Goal: Transaction & Acquisition: Obtain resource

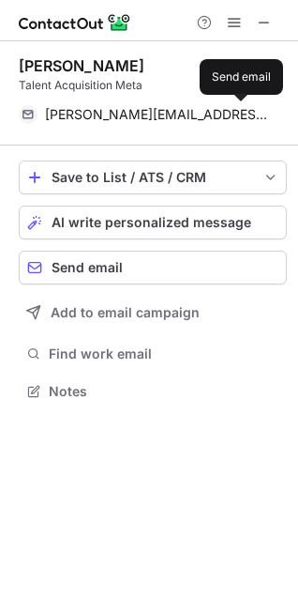
scroll to position [377, 298]
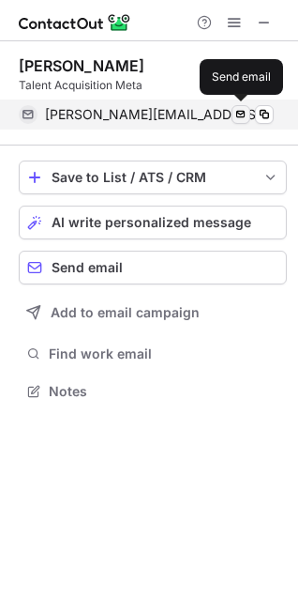
drag, startPoint x: 0, startPoint y: 0, endPoint x: 239, endPoint y: 114, distance: 265.2
click at [239, 114] on span at bounding box center [241, 114] width 15 height 15
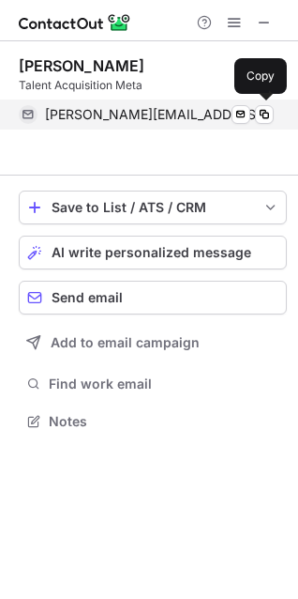
scroll to position [377, 298]
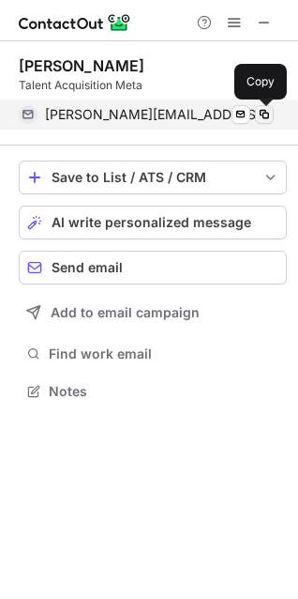
click at [262, 117] on span at bounding box center [264, 114] width 15 height 15
click at [259, 116] on span at bounding box center [264, 114] width 15 height 15
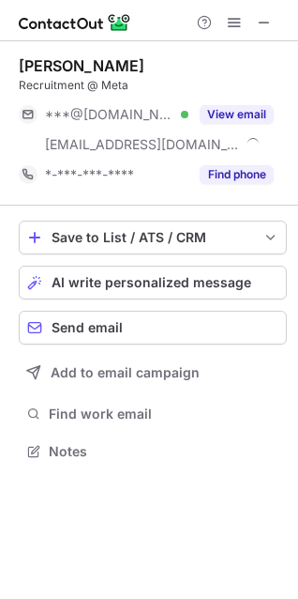
scroll to position [437, 298]
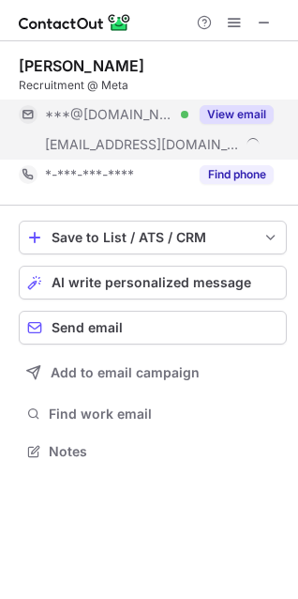
click at [239, 105] on button "View email" at bounding box center [237, 114] width 74 height 19
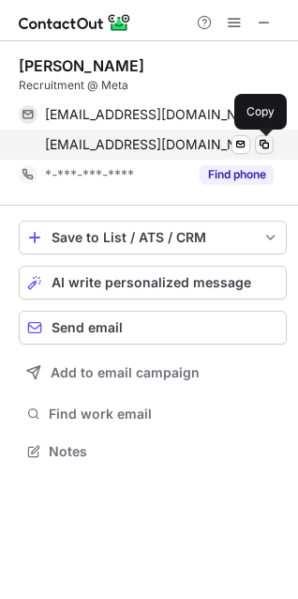
click at [264, 146] on span at bounding box center [264, 144] width 15 height 15
click at [258, 149] on span at bounding box center [264, 144] width 15 height 15
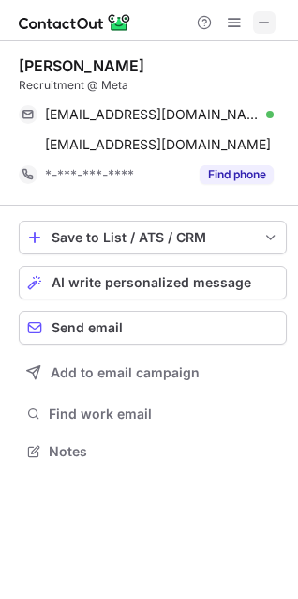
click at [266, 23] on span at bounding box center [264, 22] width 15 height 15
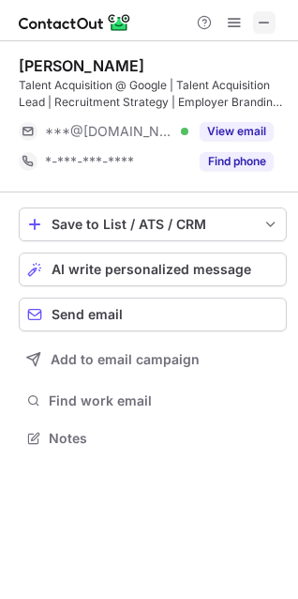
scroll to position [424, 298]
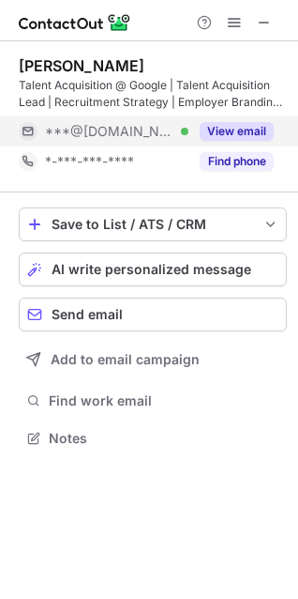
click at [213, 131] on button "View email" at bounding box center [237, 131] width 74 height 19
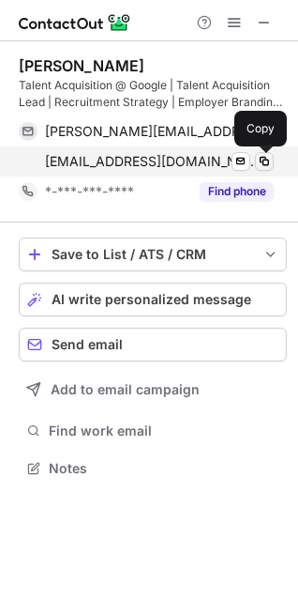
click at [262, 166] on span at bounding box center [264, 161] width 15 height 15
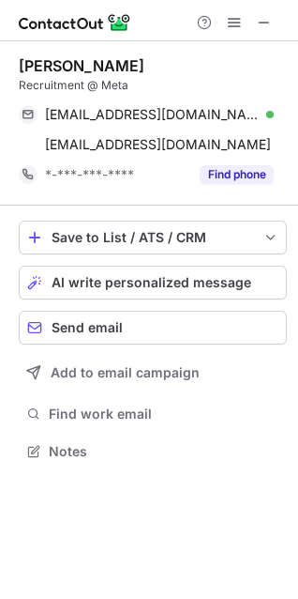
scroll to position [437, 298]
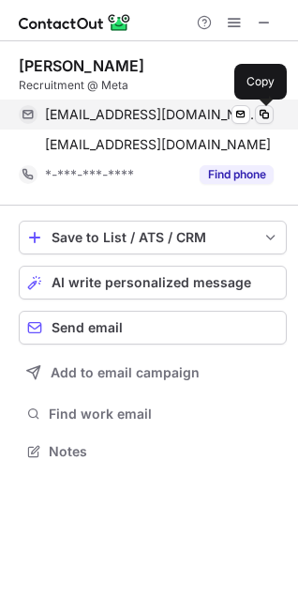
click at [265, 114] on span at bounding box center [264, 114] width 15 height 15
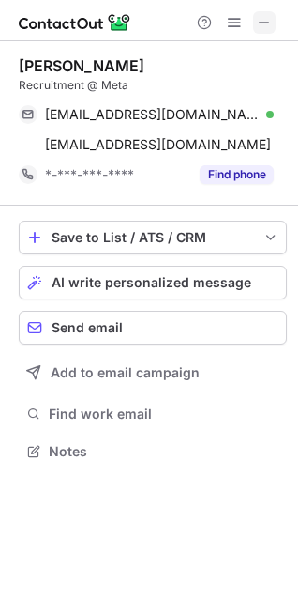
click at [267, 24] on span at bounding box center [264, 22] width 15 height 15
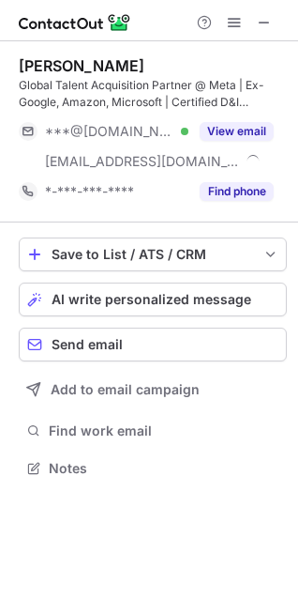
scroll to position [454, 298]
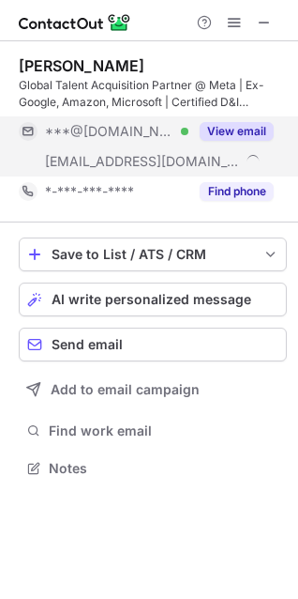
click at [221, 122] on button "View email" at bounding box center [237, 131] width 74 height 19
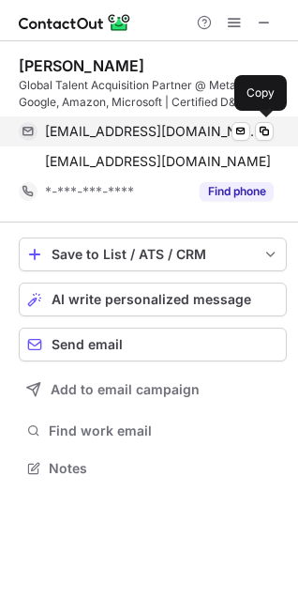
click at [266, 142] on div "franzmaria28@gmail.com Verified Send email Copy" at bounding box center [146, 131] width 255 height 30
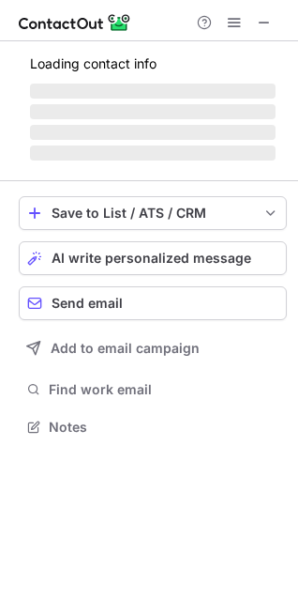
scroll to position [8, 8]
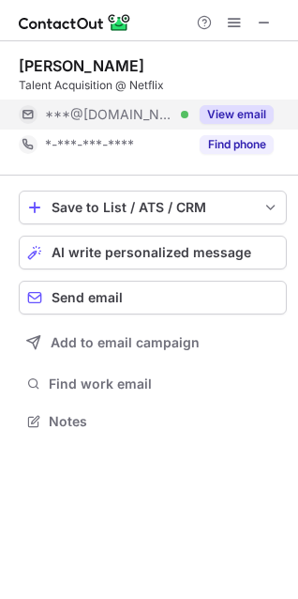
click at [214, 110] on button "View email" at bounding box center [237, 114] width 74 height 19
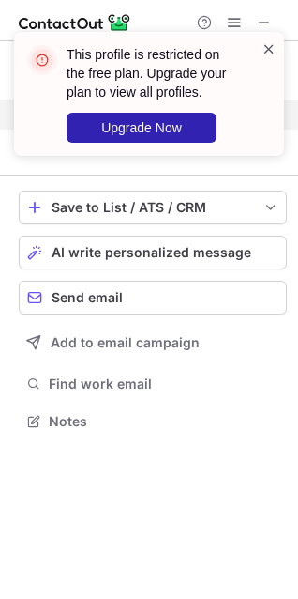
click at [267, 49] on span at bounding box center [269, 48] width 15 height 19
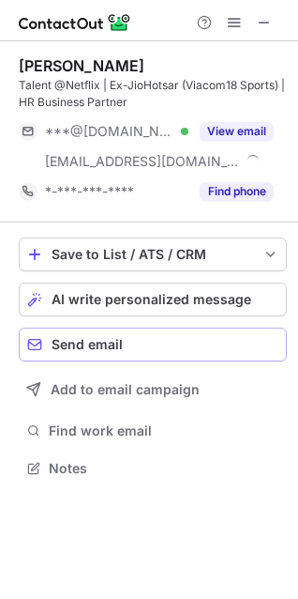
scroll to position [454, 298]
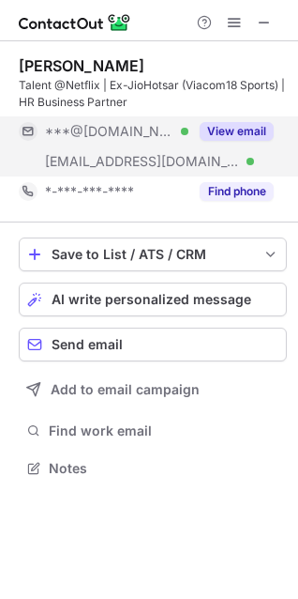
click at [216, 138] on button "View email" at bounding box center [237, 131] width 74 height 19
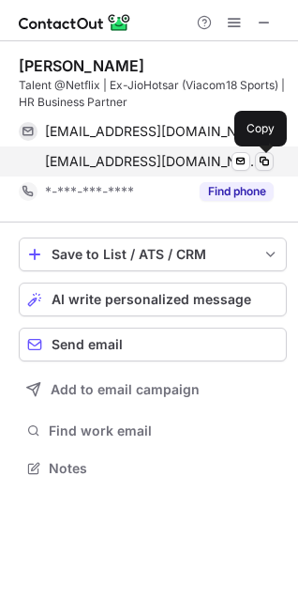
click at [263, 164] on span at bounding box center [264, 161] width 15 height 15
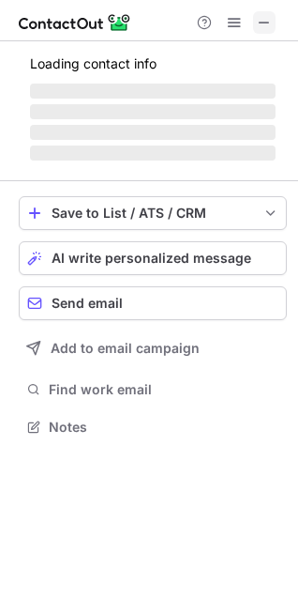
scroll to position [413, 298]
click at [264, 23] on span at bounding box center [264, 22] width 15 height 15
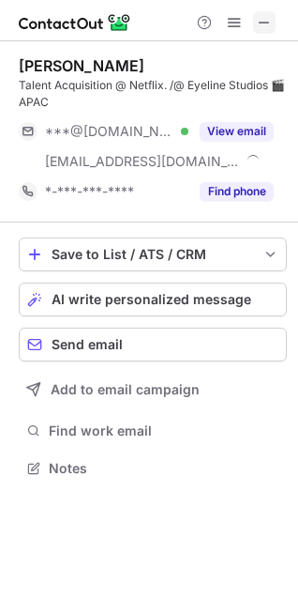
scroll to position [454, 298]
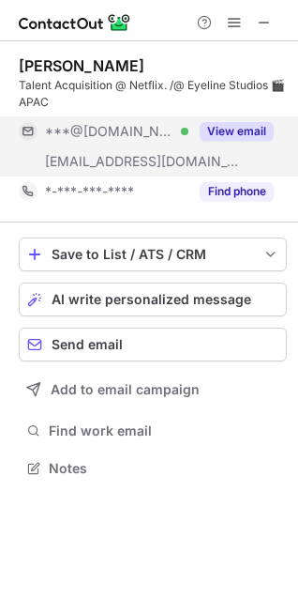
click at [222, 129] on button "View email" at bounding box center [237, 131] width 74 height 19
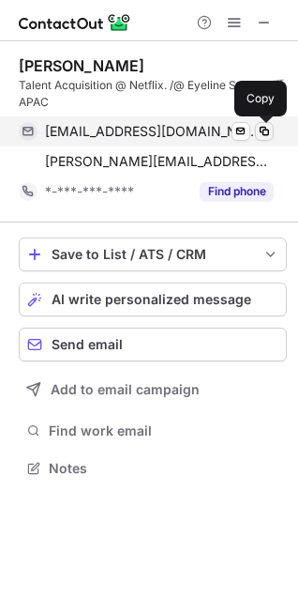
click at [259, 135] on span at bounding box center [264, 131] width 15 height 15
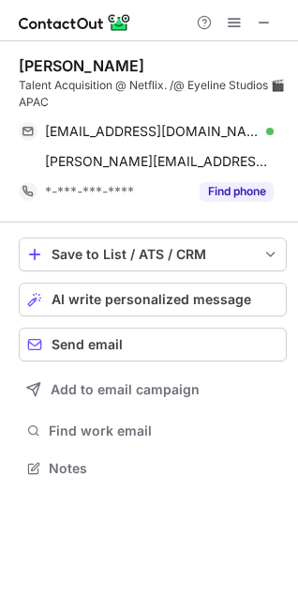
click at [274, 34] on div "Help & Support" at bounding box center [149, 20] width 298 height 41
drag, startPoint x: 251, startPoint y: 26, endPoint x: 273, endPoint y: 20, distance: 22.6
click at [273, 20] on div "Help & Support" at bounding box center [235, 22] width 90 height 23
click at [273, 20] on button at bounding box center [264, 22] width 23 height 23
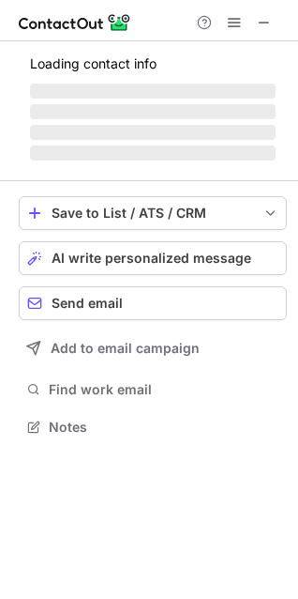
scroll to position [454, 298]
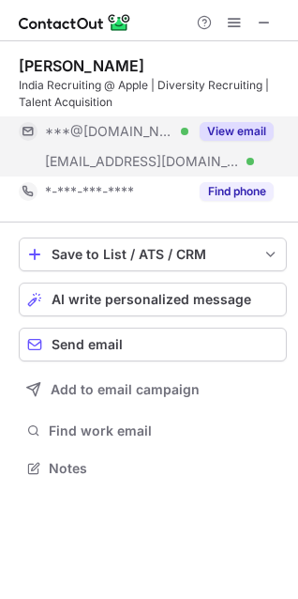
click at [226, 139] on button "View email" at bounding box center [237, 131] width 74 height 19
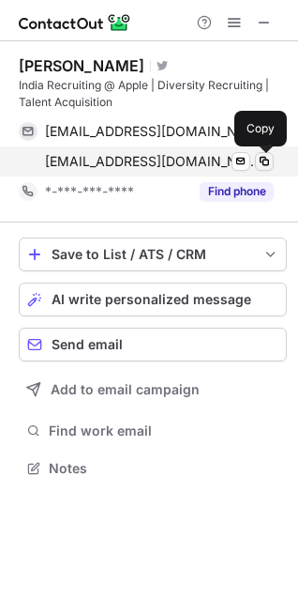
click at [270, 159] on span at bounding box center [264, 161] width 15 height 15
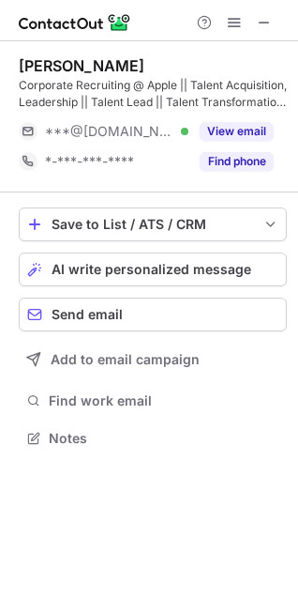
scroll to position [424, 298]
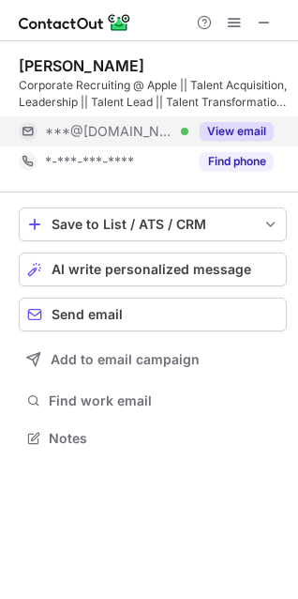
click at [241, 122] on button "View email" at bounding box center [237, 131] width 74 height 19
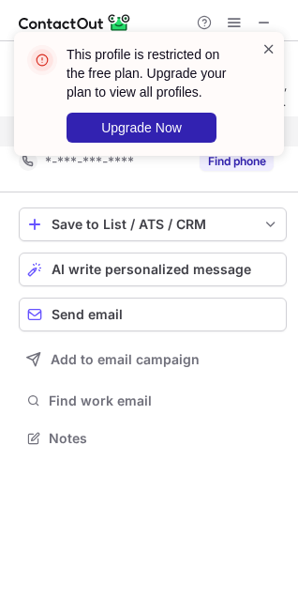
click at [269, 41] on span at bounding box center [269, 48] width 15 height 19
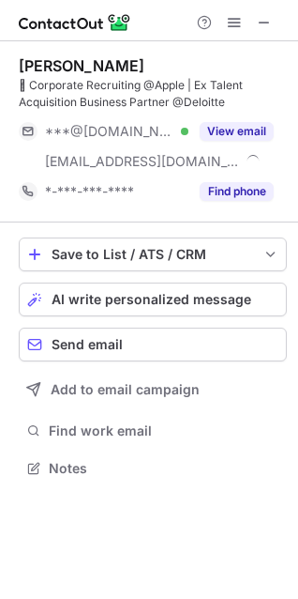
scroll to position [454, 298]
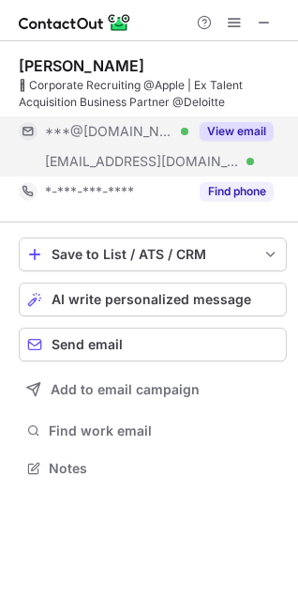
click at [241, 131] on button "View email" at bounding box center [237, 131] width 74 height 19
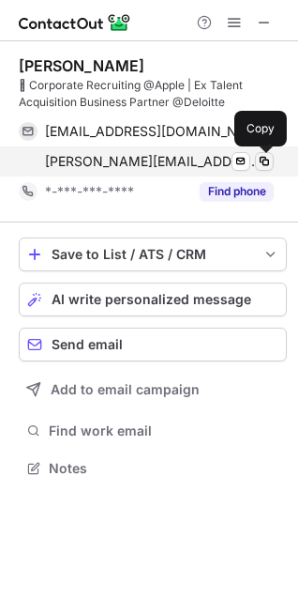
click at [264, 165] on span at bounding box center [264, 161] width 15 height 15
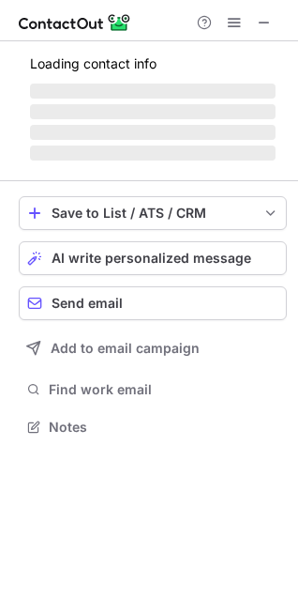
scroll to position [424, 298]
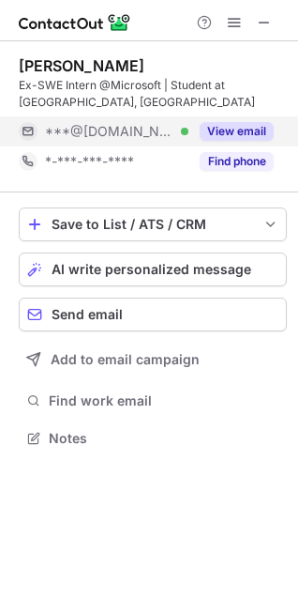
click at [203, 128] on button "View email" at bounding box center [237, 131] width 74 height 19
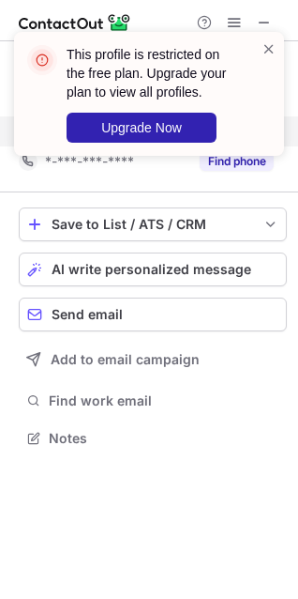
click at [262, 53] on span at bounding box center [269, 48] width 15 height 19
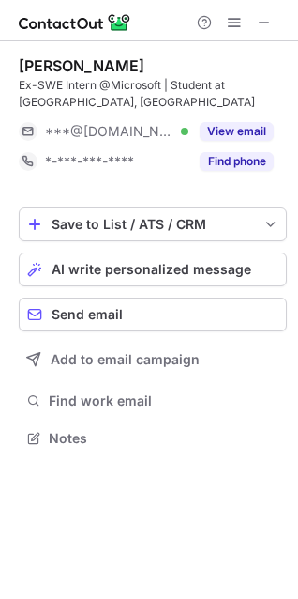
click at [233, 131] on button "View email" at bounding box center [237, 131] width 74 height 19
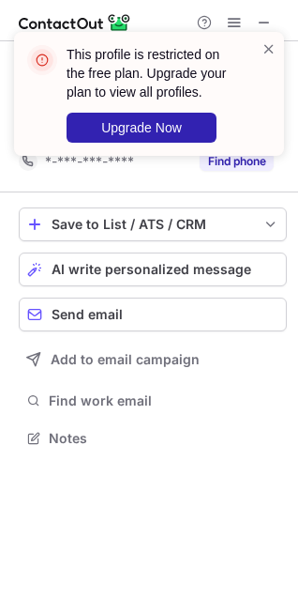
click at [268, 38] on div "This profile is restricted on the free plan. Upgrade your plan to view all prof…" at bounding box center [149, 94] width 270 height 124
click at [267, 52] on span at bounding box center [269, 48] width 15 height 19
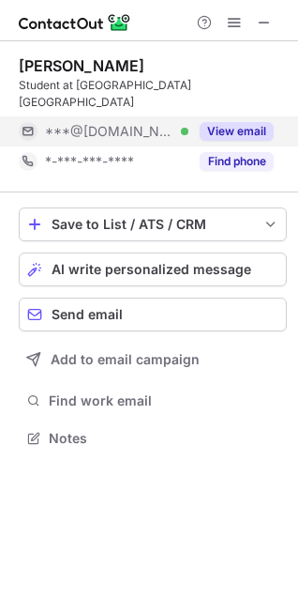
click at [210, 127] on button "View email" at bounding box center [237, 131] width 74 height 19
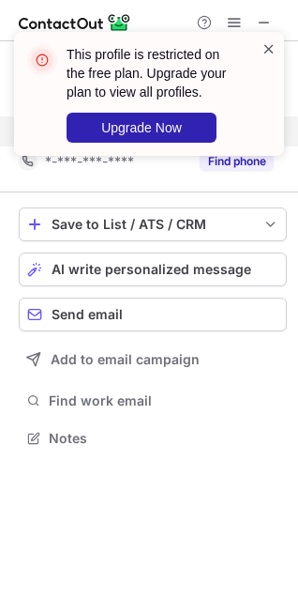
click at [264, 45] on span at bounding box center [269, 48] width 15 height 19
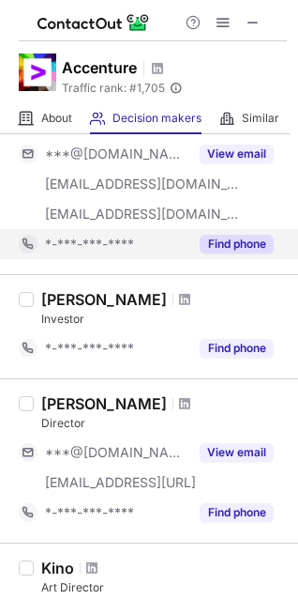
scroll to position [0, 0]
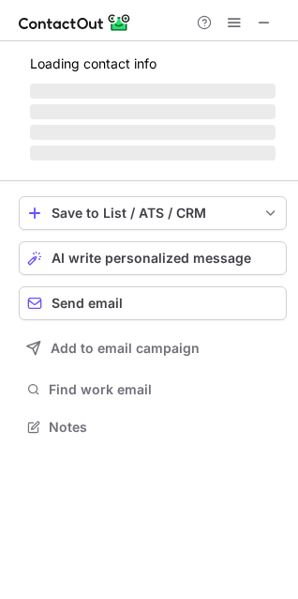
scroll to position [413, 298]
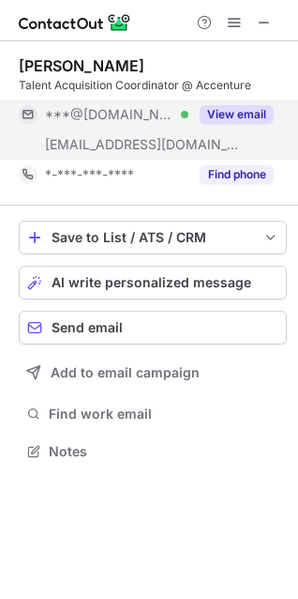
click at [239, 117] on button "View email" at bounding box center [237, 114] width 74 height 19
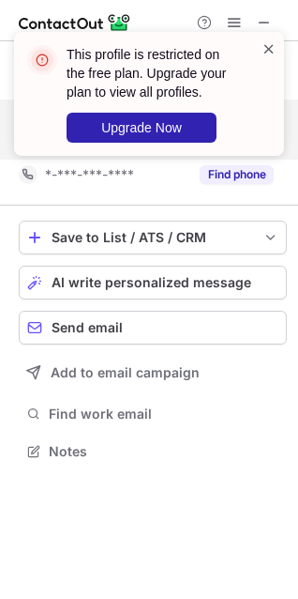
click at [266, 53] on span at bounding box center [269, 48] width 15 height 19
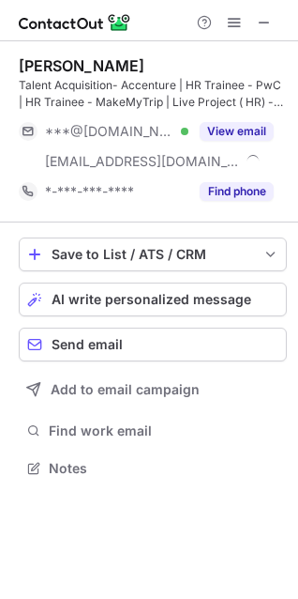
scroll to position [413, 298]
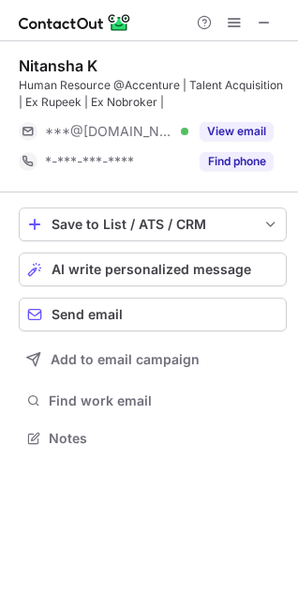
scroll to position [424, 298]
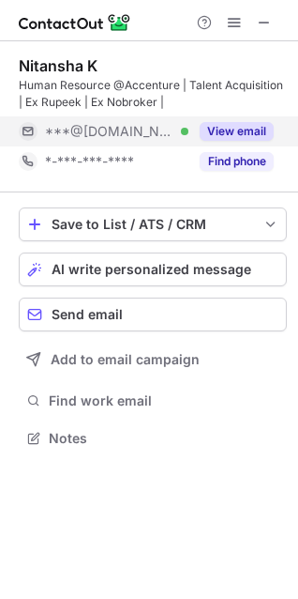
click at [236, 130] on button "View email" at bounding box center [237, 131] width 74 height 19
